Goal: Communication & Community: Answer question/provide support

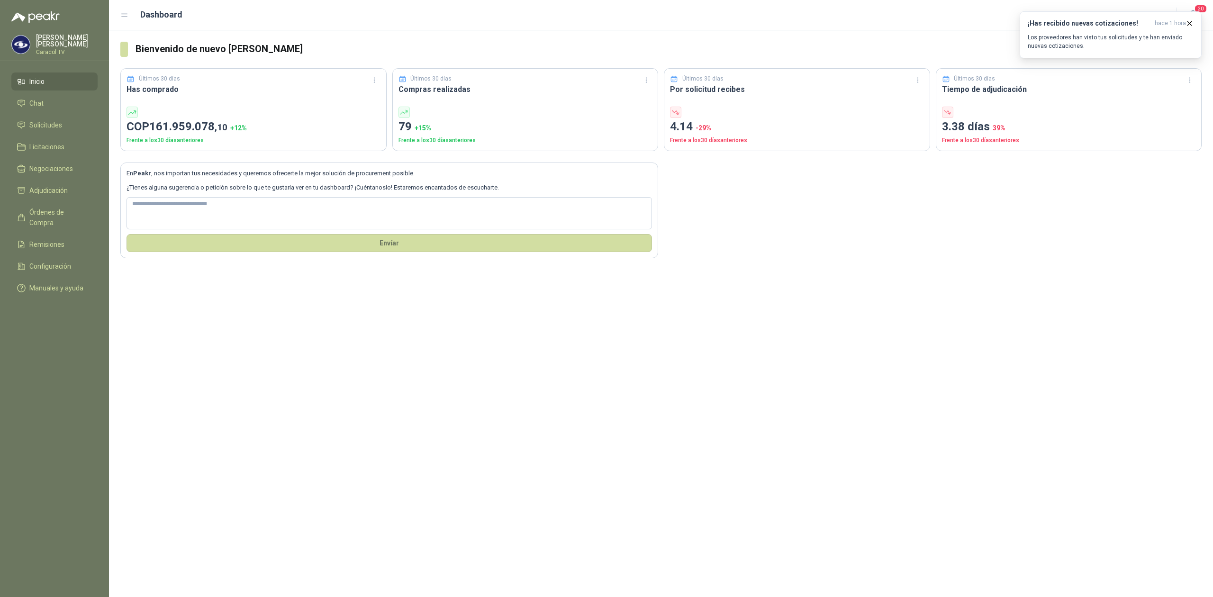
click at [33, 79] on span "Inicio" at bounding box center [36, 81] width 15 height 10
click at [35, 99] on span "Chat" at bounding box center [36, 103] width 14 height 10
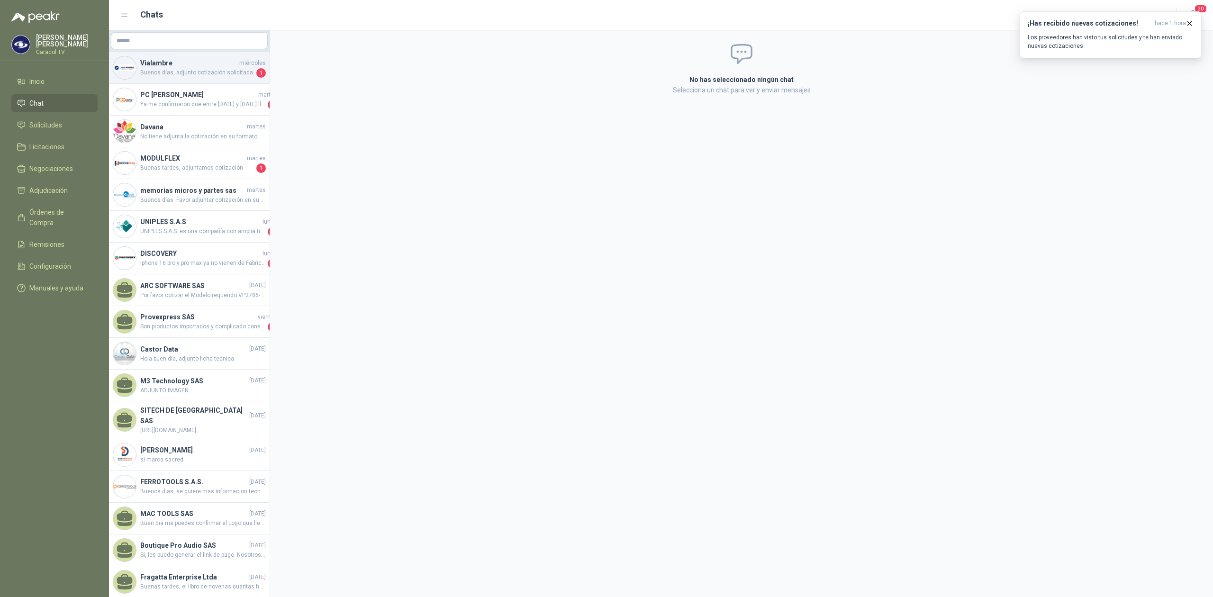
click at [173, 73] on span "Buenos días, adjunto cotización solicitada" at bounding box center [197, 72] width 114 height 9
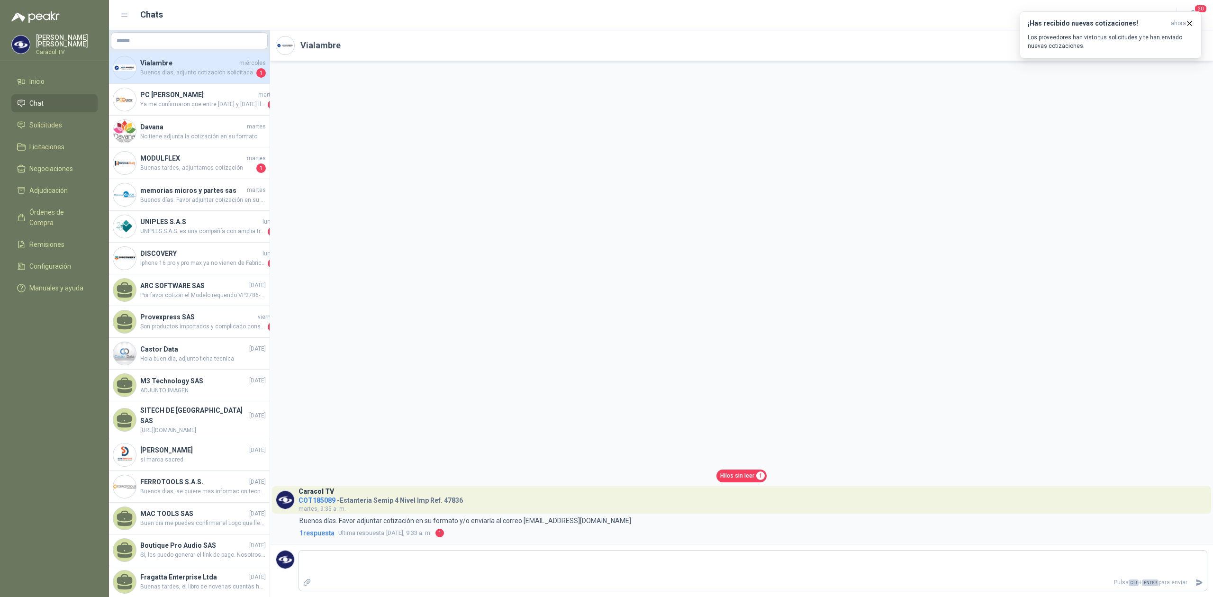
click at [189, 60] on h4 "Vialambre" at bounding box center [188, 63] width 97 height 10
click at [204, 178] on div "MODULFLEX [DATE] Buenas tardes, adjuntamos cotización 1" at bounding box center [189, 163] width 161 height 32
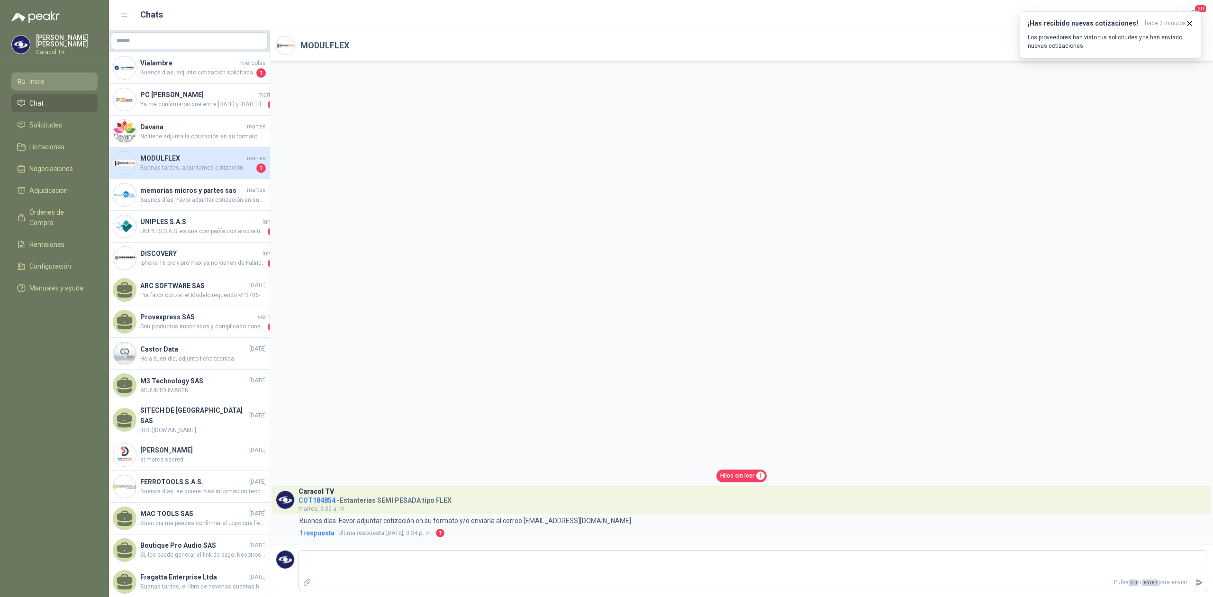
click at [35, 82] on span "Inicio" at bounding box center [36, 81] width 15 height 10
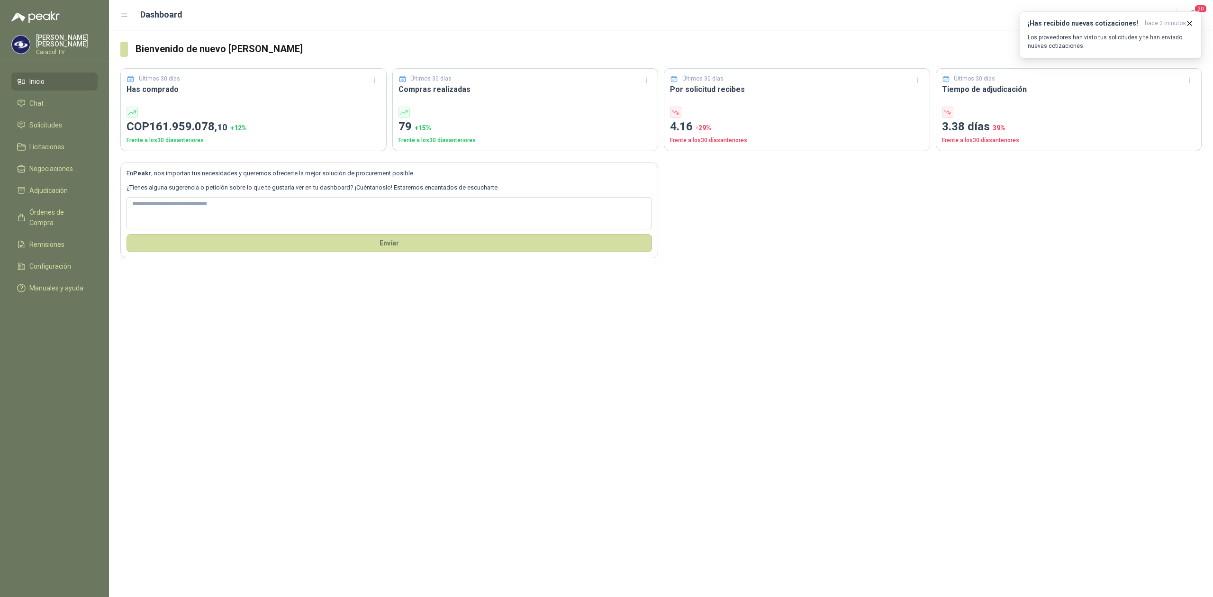
click at [29, 82] on span "Inicio" at bounding box center [36, 81] width 15 height 10
click at [34, 102] on span "Chat" at bounding box center [36, 103] width 14 height 10
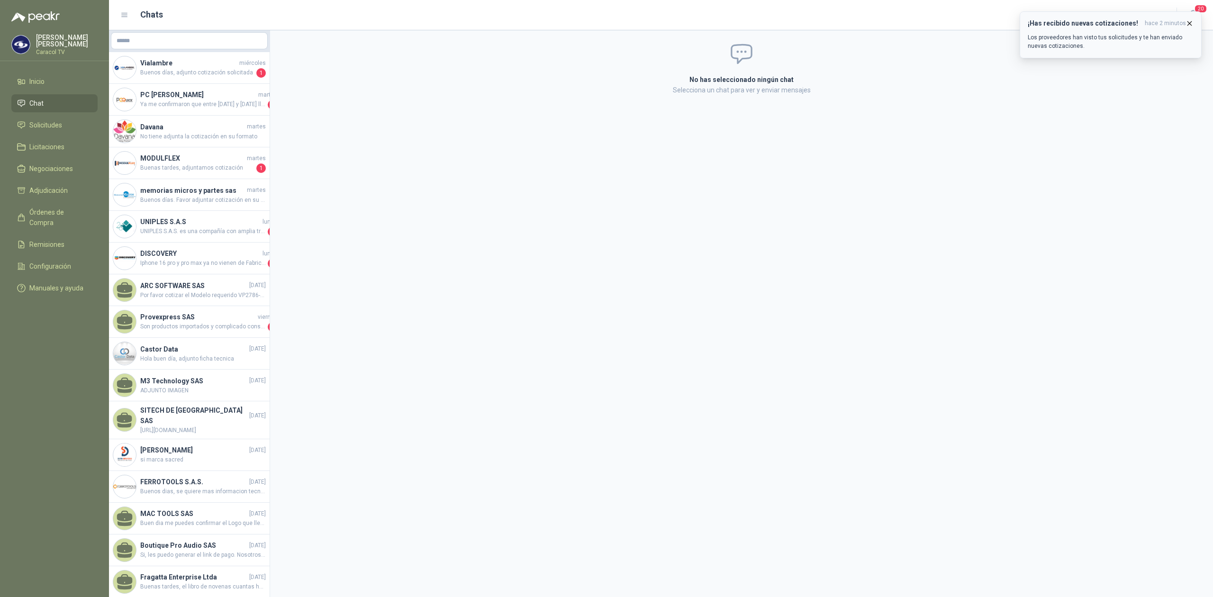
click at [1118, 38] on p "Los proveedores han visto tus solicitudes y te han enviado nuevas cotizaciones." at bounding box center [1111, 41] width 166 height 17
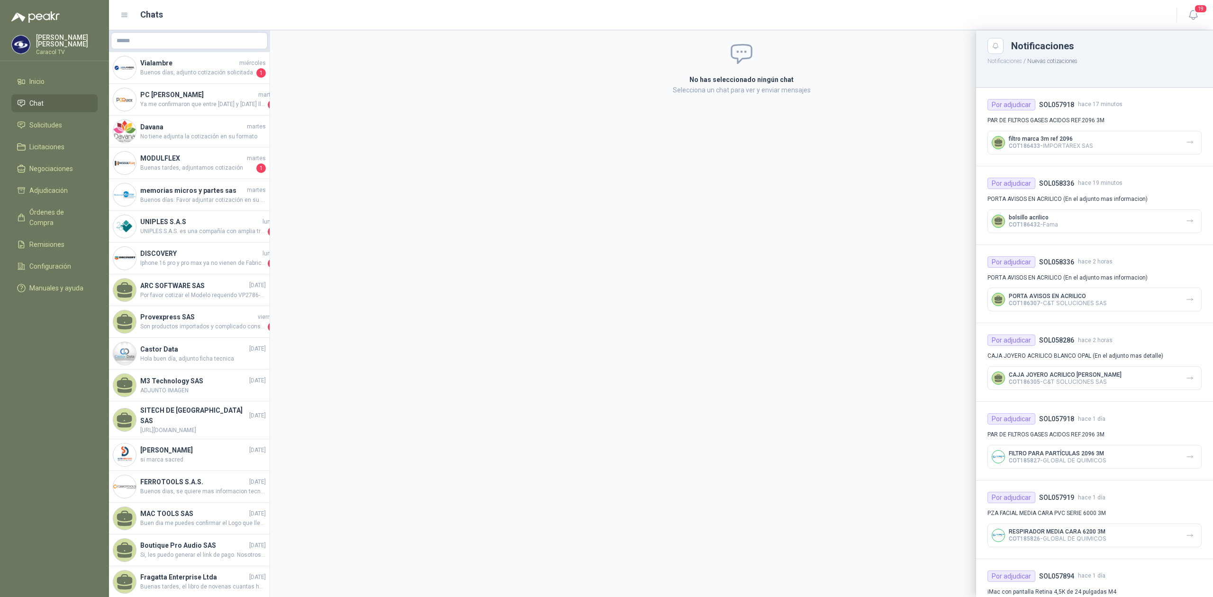
click at [168, 416] on div at bounding box center [661, 313] width 1104 height 567
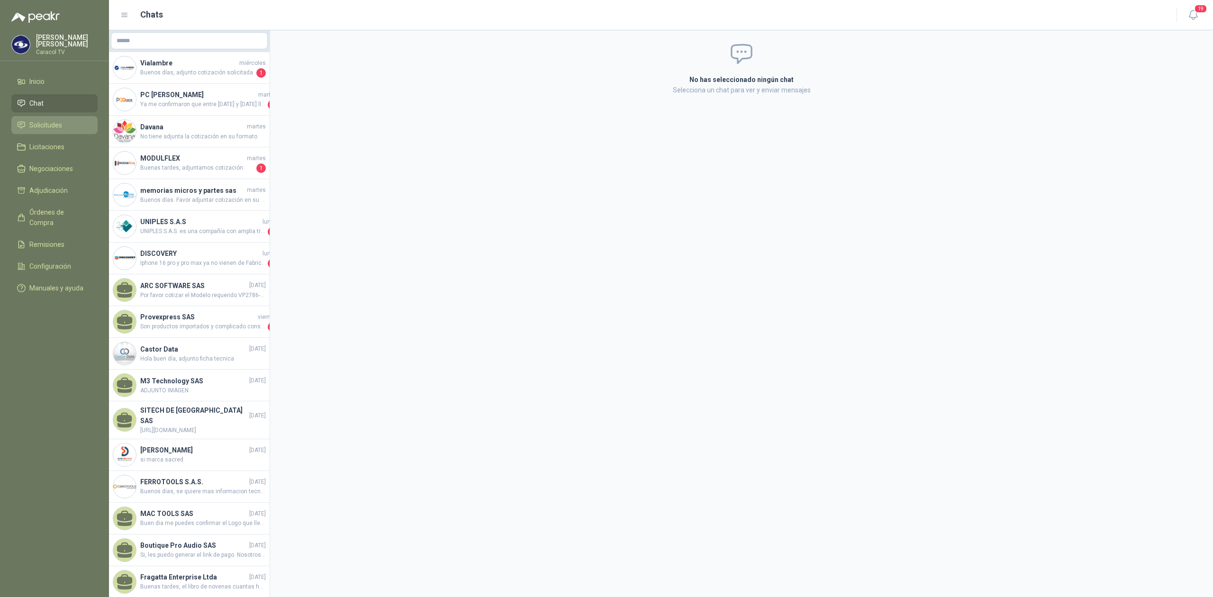
click at [27, 121] on li "Solicitudes" at bounding box center [54, 125] width 75 height 10
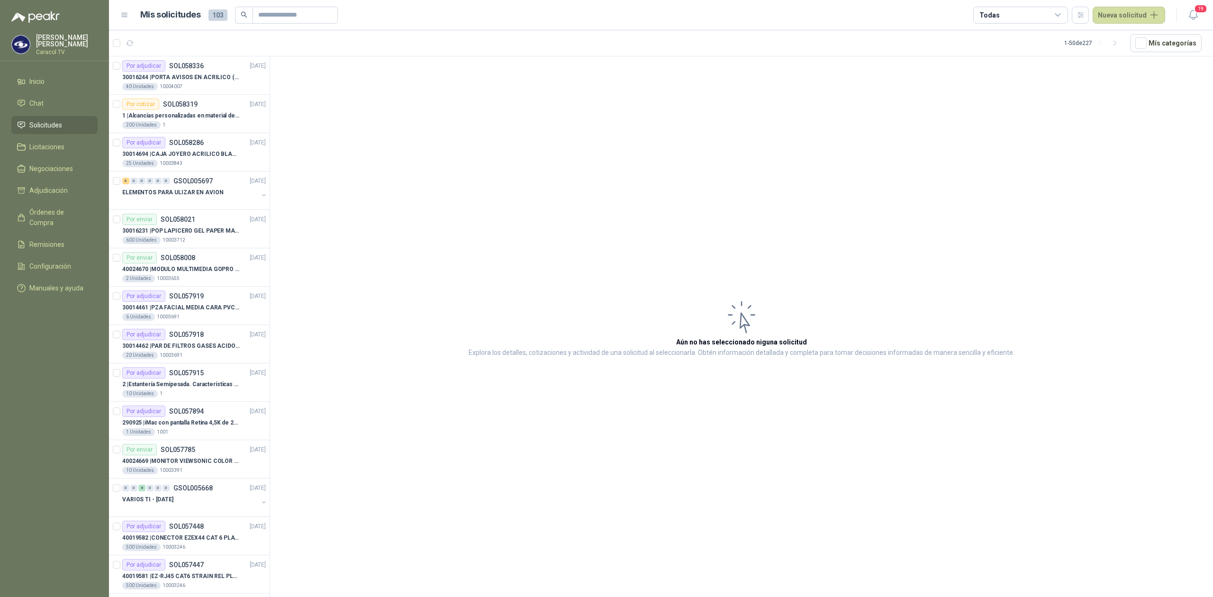
click at [381, 558] on article "Aún no has seleccionado niguna solicitud Explora los detalles, cotizaciones y a…" at bounding box center [741, 328] width 943 height 544
